Goal: Information Seeking & Learning: Learn about a topic

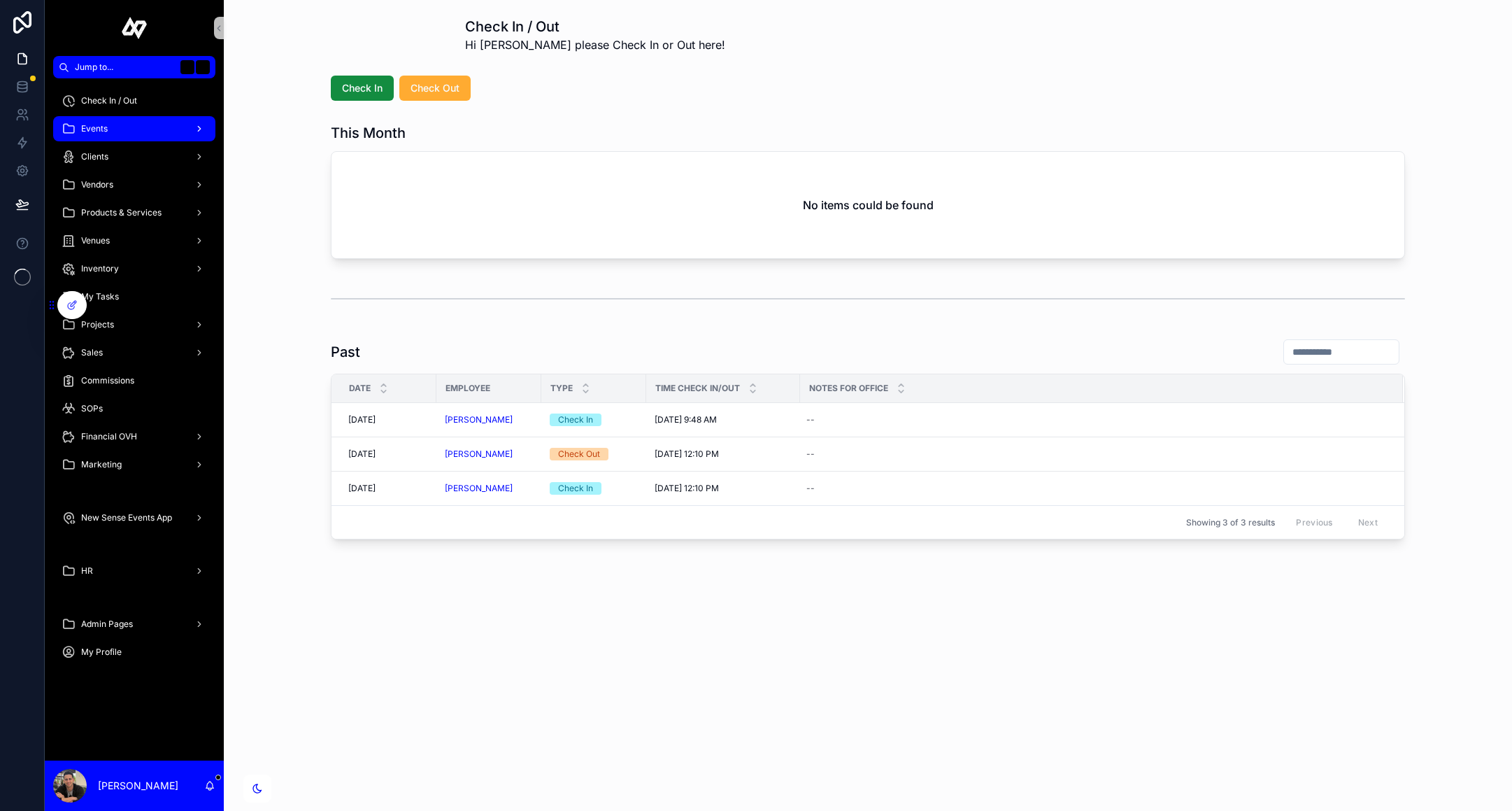
click at [113, 125] on div "Events" at bounding box center [134, 129] width 146 height 22
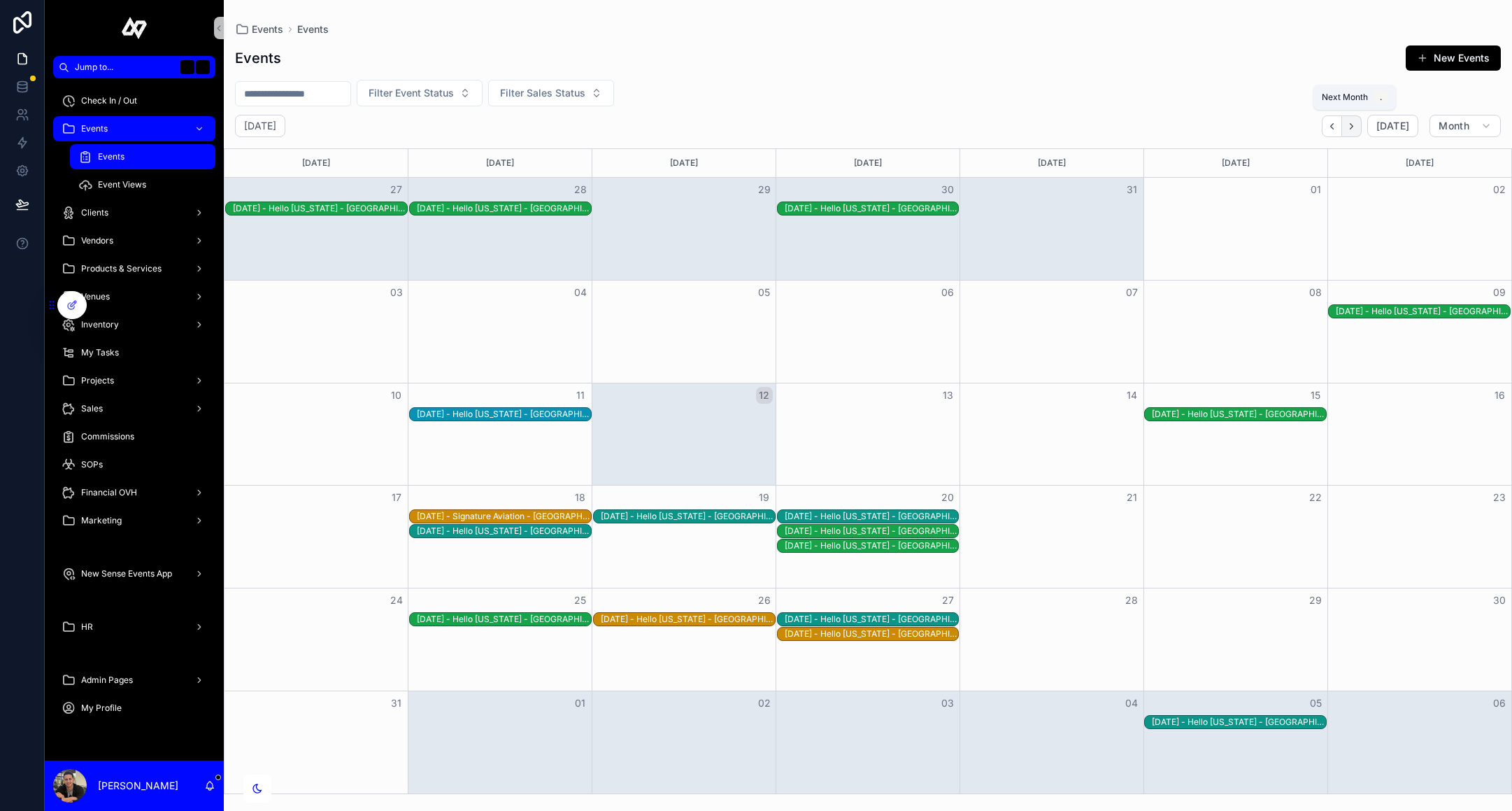
click at [1356, 124] on icon "Next" at bounding box center [1351, 126] width 10 height 10
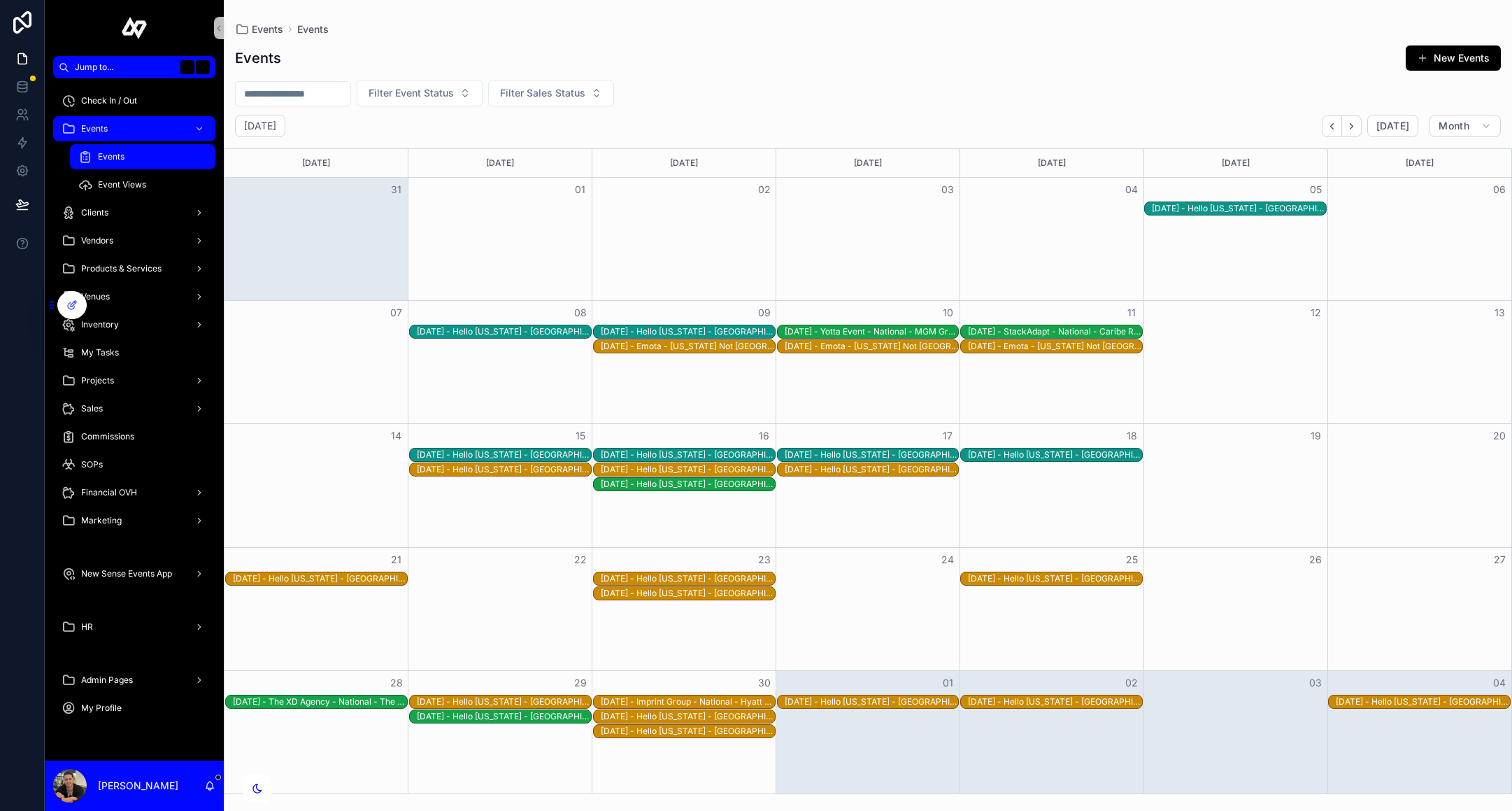
click at [1269, 206] on div "[DATE] - Hello [US_STATE] - [GEOGRAPHIC_DATA] - Hyatt Regency - [GEOGRAPHIC_DAT…" at bounding box center [1239, 208] width 174 height 11
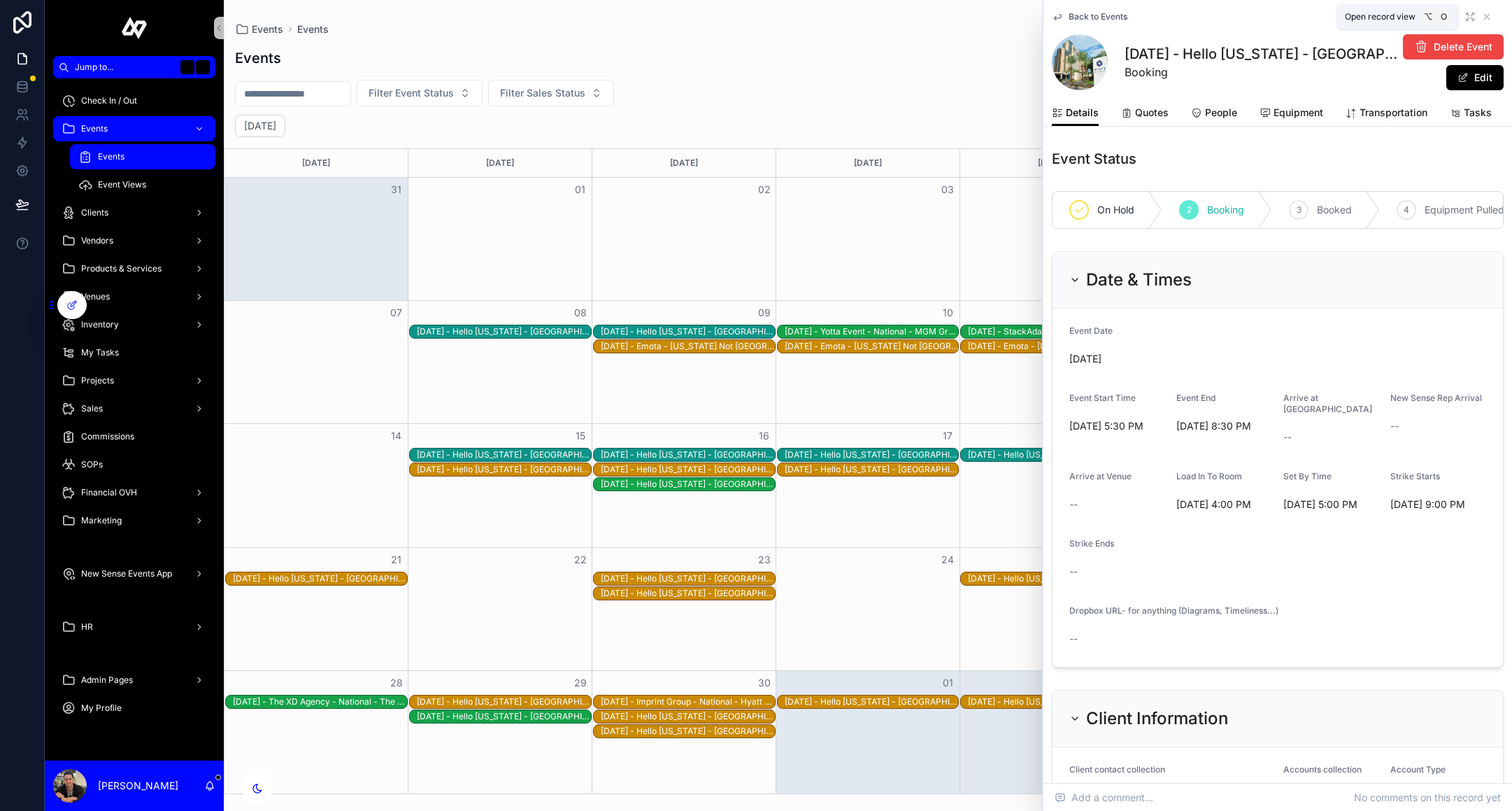
click at [1471, 14] on icon "scrollable content" at bounding box center [1471, 14] width 3 height 3
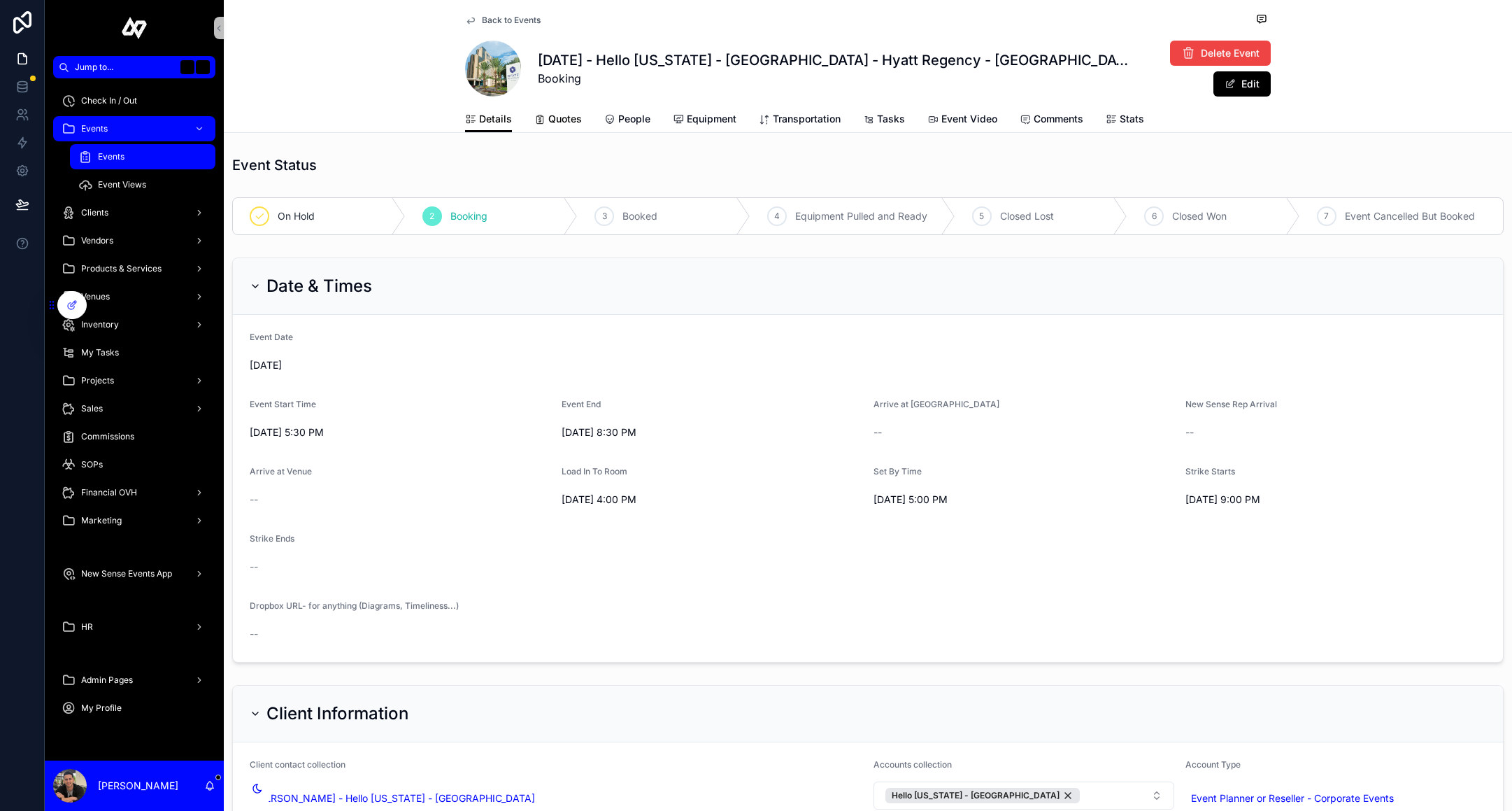
click at [548, 119] on span "Quotes" at bounding box center [565, 119] width 34 height 14
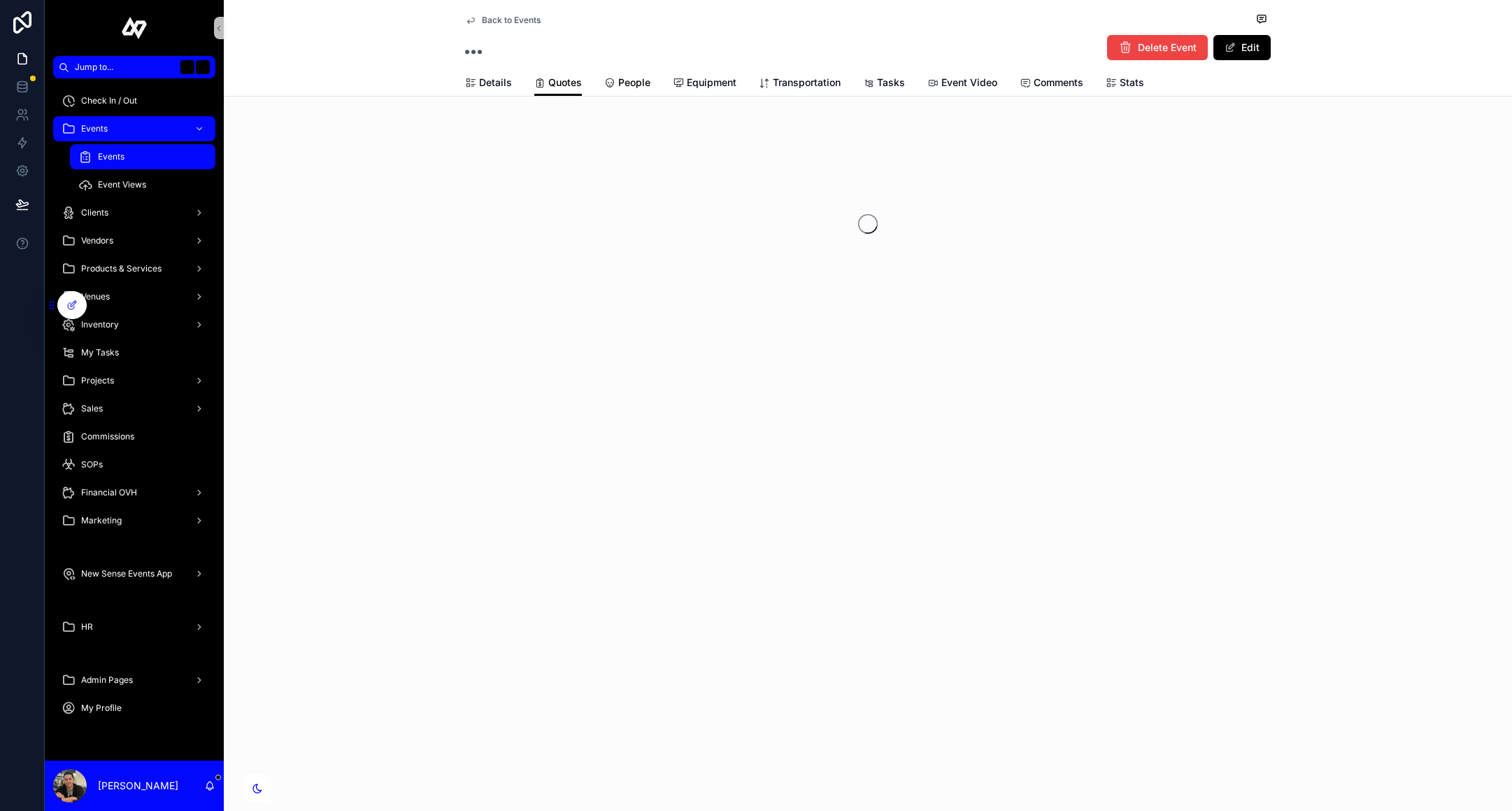
click at [638, 88] on span "People" at bounding box center [634, 82] width 32 height 14
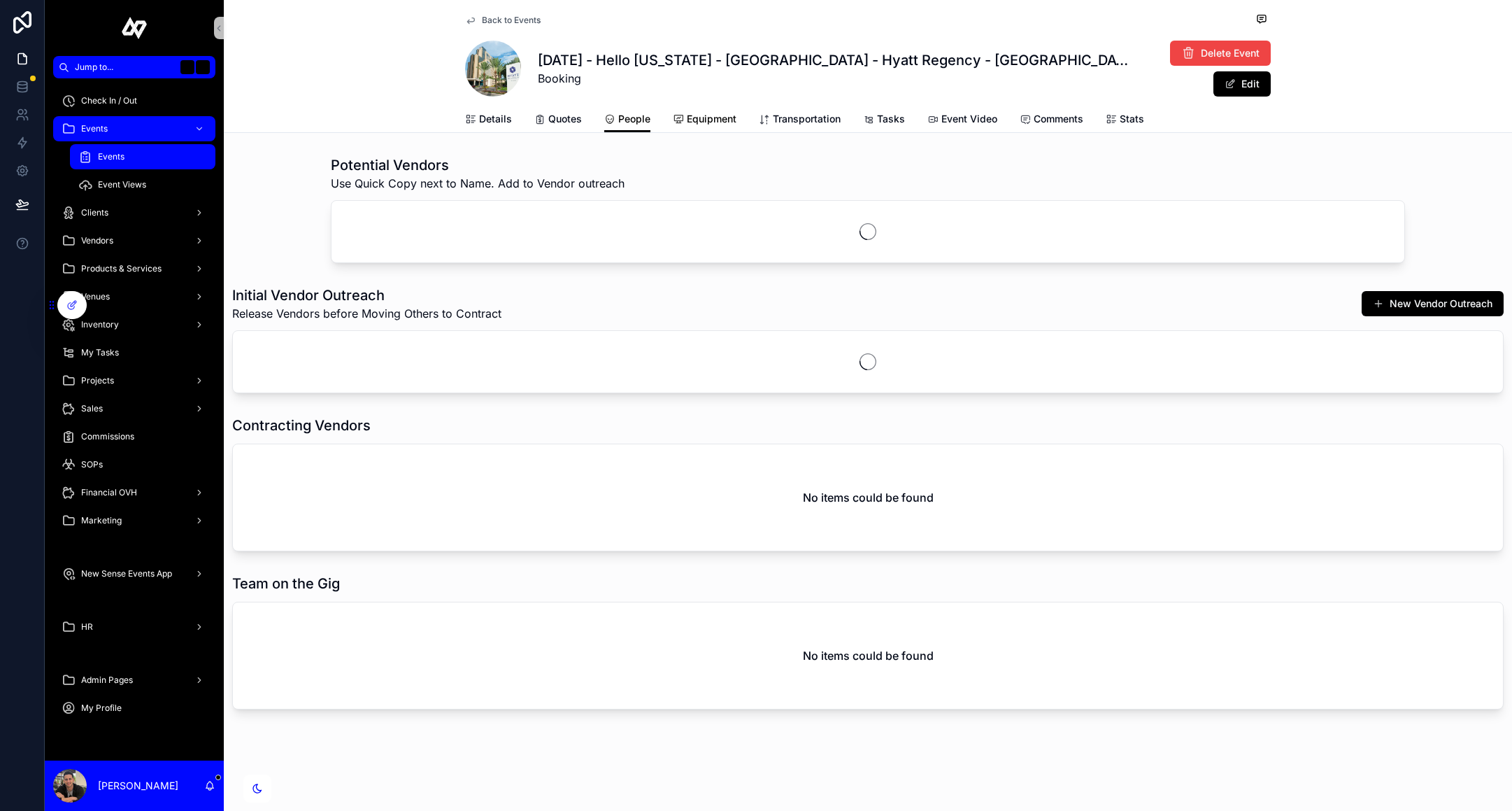
click at [718, 123] on span "Equipment" at bounding box center [711, 119] width 49 height 14
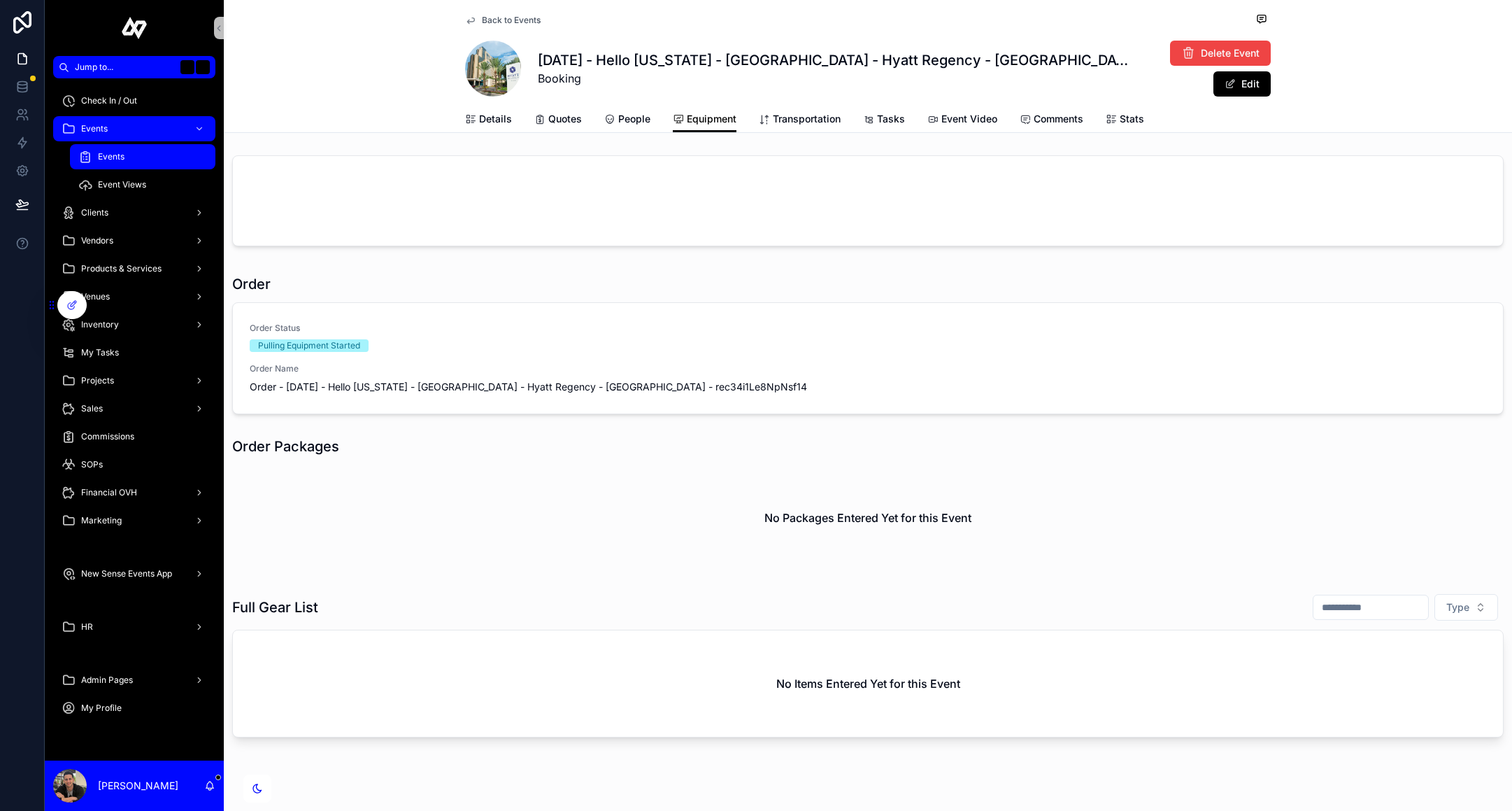
click at [473, 19] on icon "scrollable content" at bounding box center [470, 21] width 11 height 11
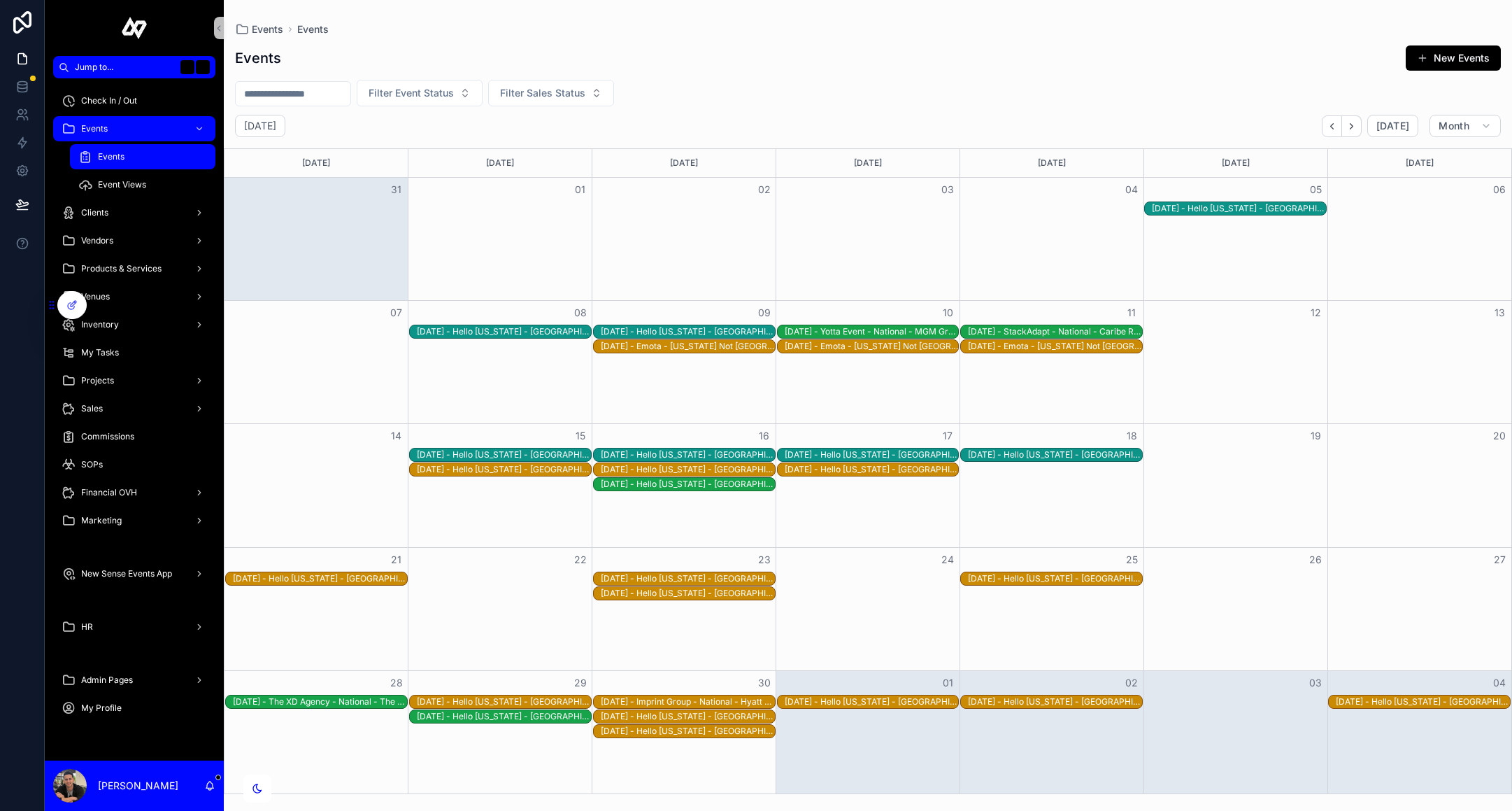
click at [730, 77] on div "Events New Events Filter Event Status Filter Sales Status [DATE] [DATE] Month […" at bounding box center [867, 415] width 1288 height 758
click at [122, 149] on div "Events" at bounding box center [143, 157] width 129 height 22
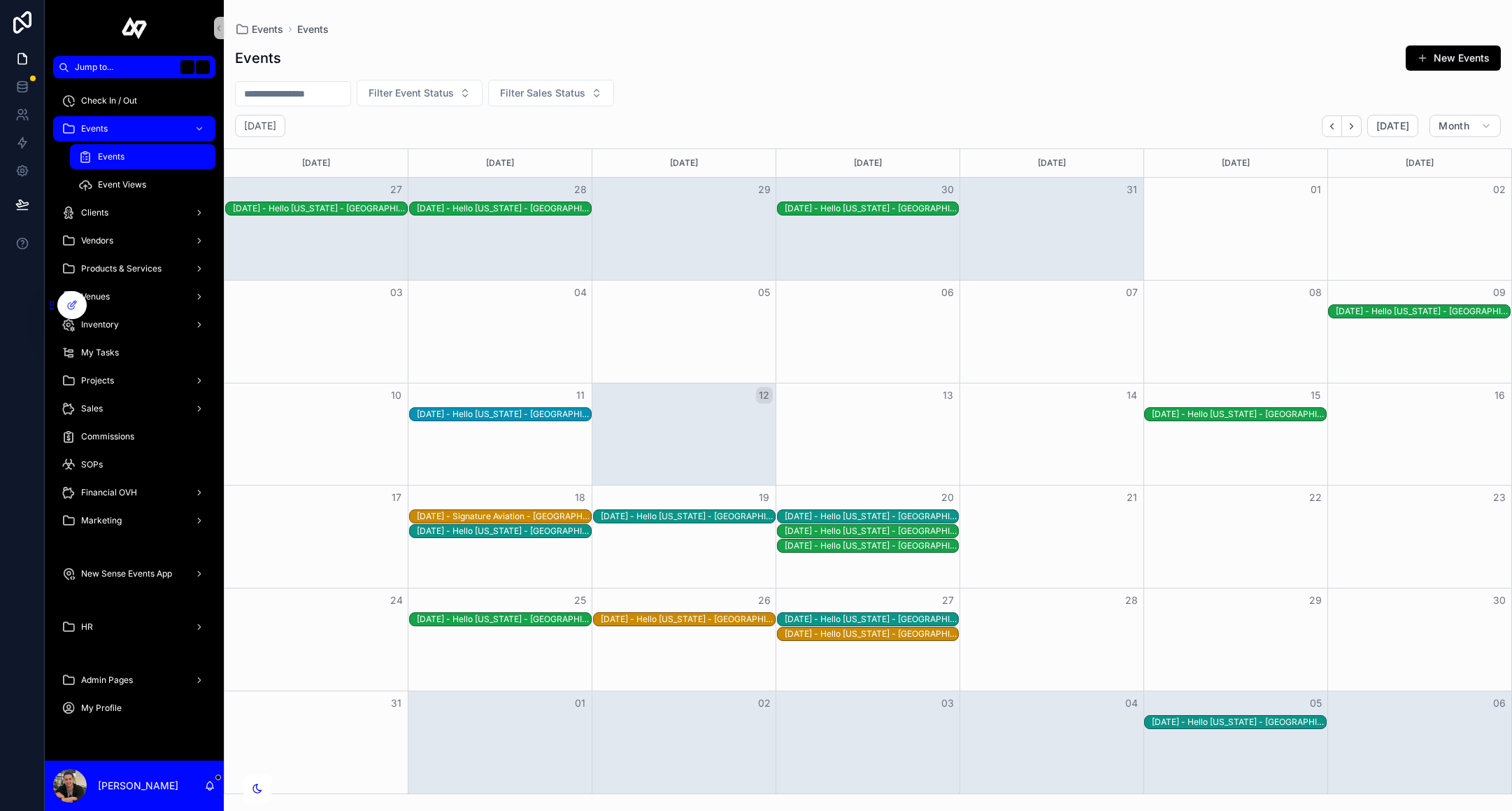
click at [947, 122] on div "[DATE] [DATE] Month" at bounding box center [867, 126] width 1288 height 22
click at [958, 121] on div "[DATE] [DATE] Month" at bounding box center [867, 126] width 1288 height 22
click at [134, 127] on div "Events" at bounding box center [134, 129] width 146 height 22
